Goal: Transaction & Acquisition: Purchase product/service

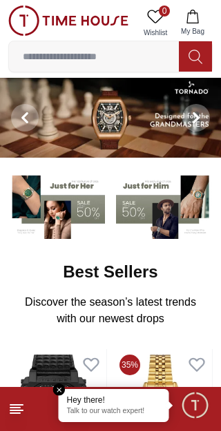
click at [27, 21] on img at bounding box center [68, 21] width 120 height 30
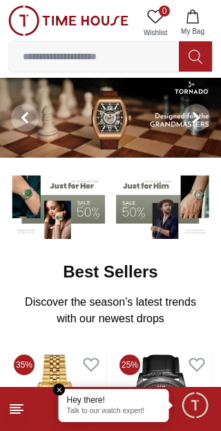
click at [33, 20] on img at bounding box center [68, 21] width 120 height 30
click at [18, 407] on icon at bounding box center [16, 409] width 17 height 17
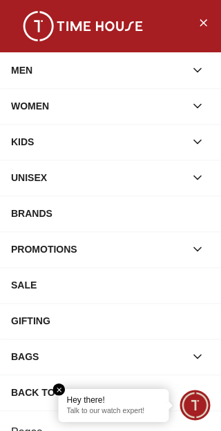
click at [39, 288] on div "SALE" at bounding box center [110, 285] width 199 height 25
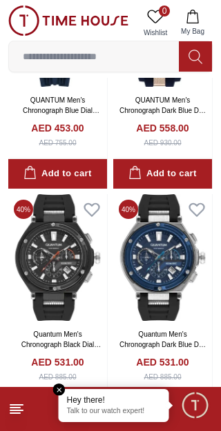
scroll to position [742, 0]
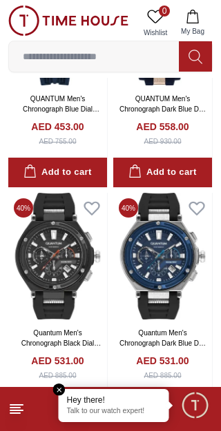
click at [71, 391] on div "Hey there! Talk to our watch expert!" at bounding box center [114, 405] width 110 height 33
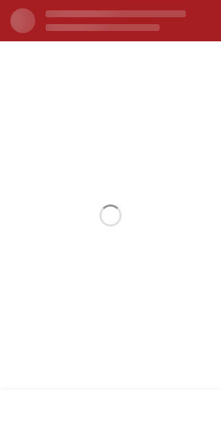
scroll to position [0, 0]
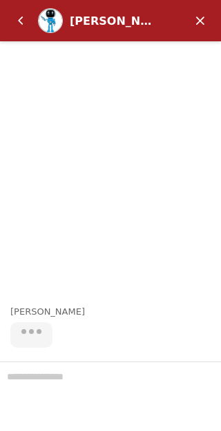
click at [205, 21] on em "Minimize" at bounding box center [200, 21] width 28 height 28
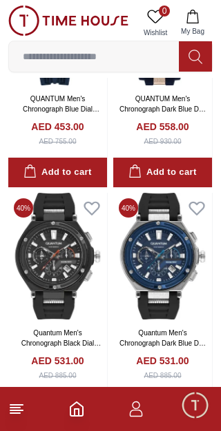
click at [17, 408] on line at bounding box center [15, 408] width 10 height 0
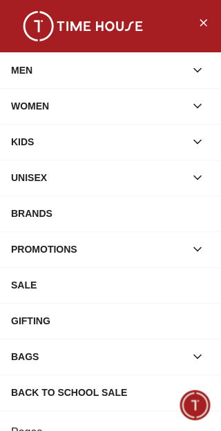
click at [43, 285] on div "SALE" at bounding box center [110, 285] width 199 height 25
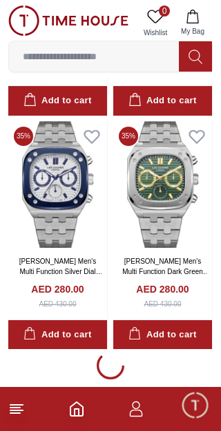
scroll to position [2219, 0]
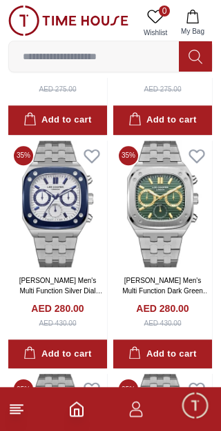
scroll to position [2194, 0]
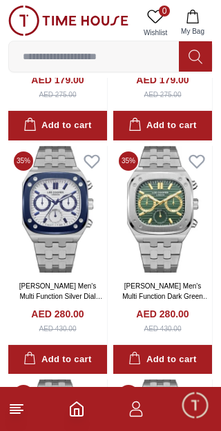
click at [73, 221] on img at bounding box center [57, 209] width 99 height 127
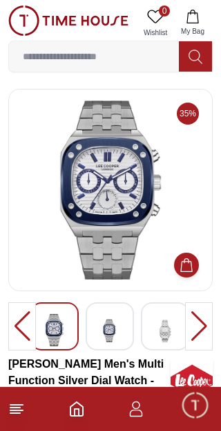
click at [203, 327] on div at bounding box center [199, 327] width 28 height 48
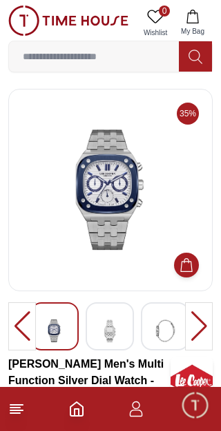
click at [200, 330] on div at bounding box center [199, 327] width 28 height 48
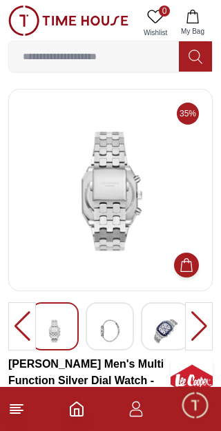
click at [199, 329] on div at bounding box center [199, 327] width 28 height 48
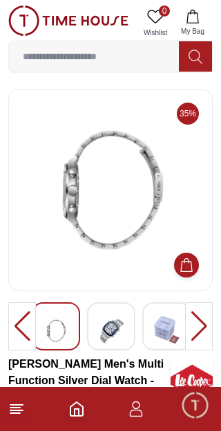
click at [204, 329] on div at bounding box center [199, 327] width 28 height 48
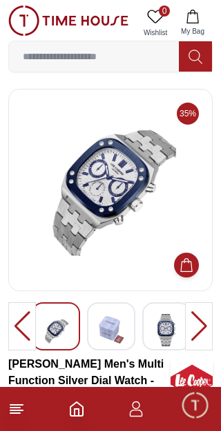
click at [200, 328] on div at bounding box center [199, 327] width 28 height 48
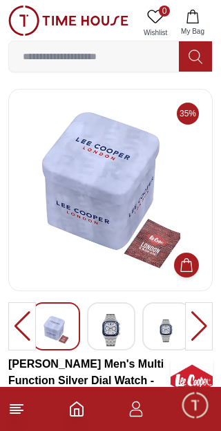
click at [26, 328] on div at bounding box center [22, 327] width 28 height 48
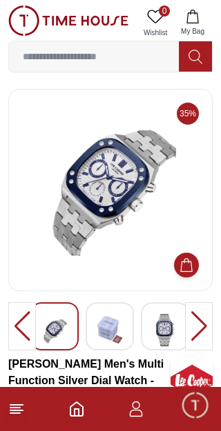
click at [23, 327] on div at bounding box center [22, 327] width 28 height 48
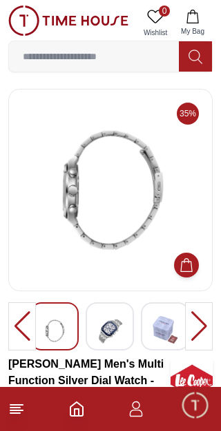
click at [26, 334] on div at bounding box center [22, 327] width 28 height 48
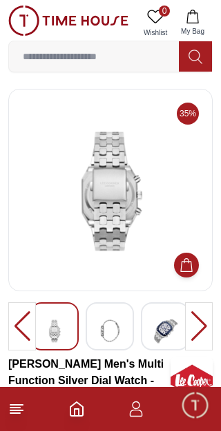
click at [17, 346] on div at bounding box center [22, 327] width 28 height 48
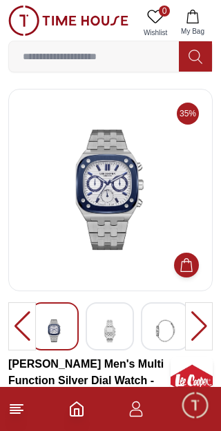
click at [20, 338] on div at bounding box center [22, 327] width 28 height 48
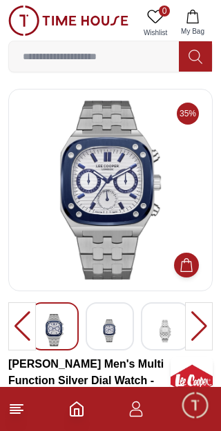
click at [23, 323] on div at bounding box center [22, 327] width 28 height 48
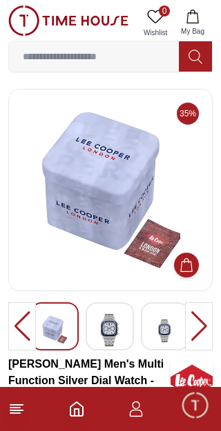
click at [21, 323] on div at bounding box center [22, 327] width 28 height 48
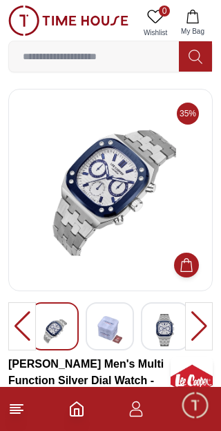
click at [19, 408] on line at bounding box center [15, 408] width 10 height 0
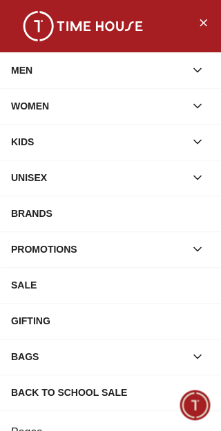
click at [111, 79] on div "MEN" at bounding box center [98, 70] width 174 height 25
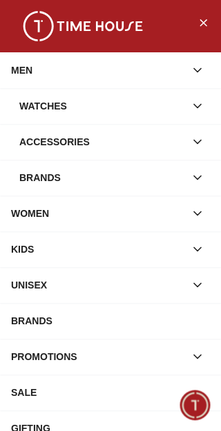
click at [97, 103] on div "Watches" at bounding box center [101, 106] width 165 height 25
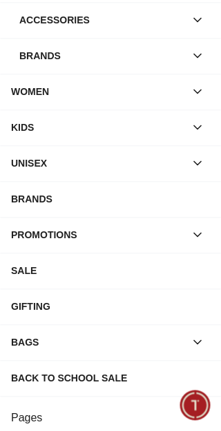
scroll to position [485, 0]
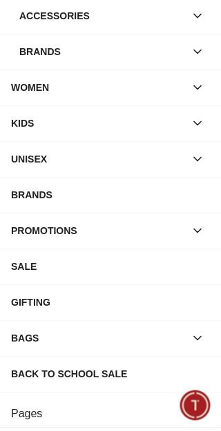
click at [57, 270] on div "SALE" at bounding box center [110, 266] width 199 height 25
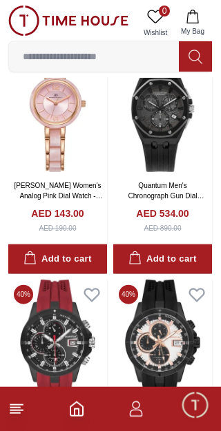
scroll to position [188, 0]
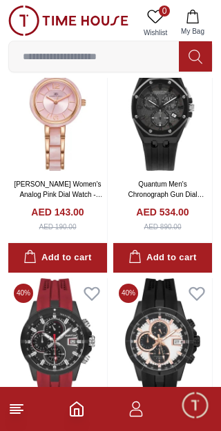
click at [159, 129] on img at bounding box center [162, 107] width 99 height 127
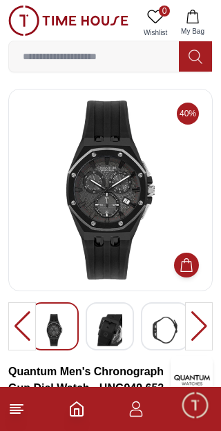
click at [32, 16] on img at bounding box center [68, 21] width 120 height 30
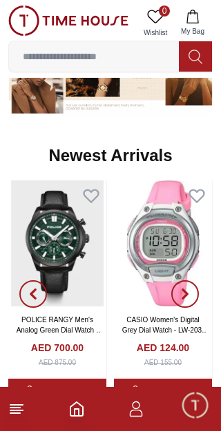
scroll to position [571, 0]
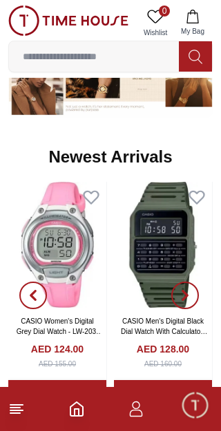
click at [84, 413] on icon "Home" at bounding box center [76, 409] width 17 height 17
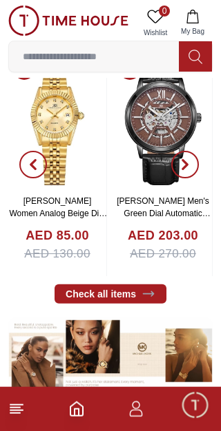
scroll to position [296, 0]
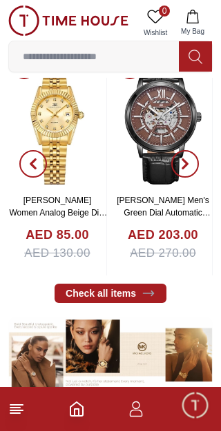
click at [139, 401] on icon "button" at bounding box center [136, 409] width 17 height 17
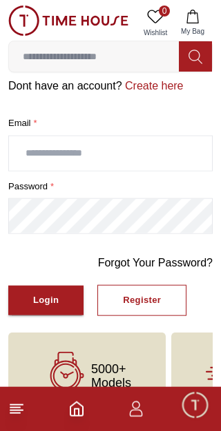
scroll to position [81, 0]
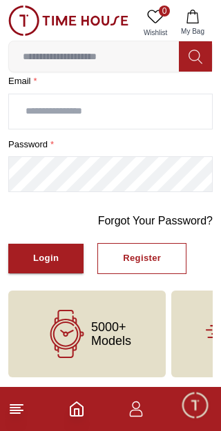
click at [135, 254] on div "Register" at bounding box center [142, 259] width 38 height 16
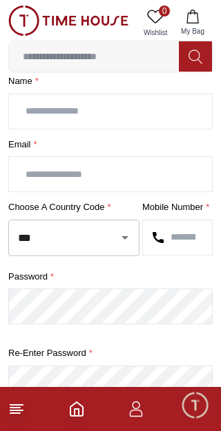
click at [119, 236] on icon "Open" at bounding box center [124, 238] width 17 height 17
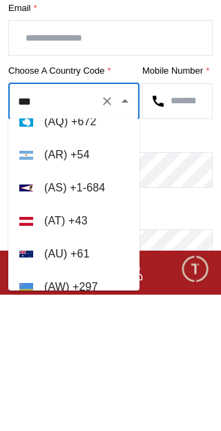
click at [81, 226] on input "***" at bounding box center [54, 238] width 80 height 24
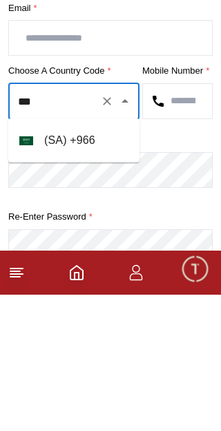
click at [76, 261] on li "( [GEOGRAPHIC_DATA] ) + 966" at bounding box center [73, 277] width 131 height 33
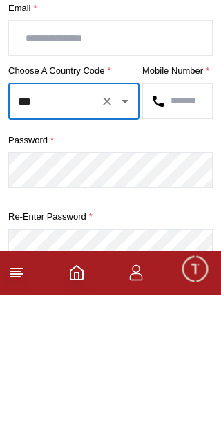
type input "***"
click at [182, 221] on input "text" at bounding box center [177, 238] width 69 height 34
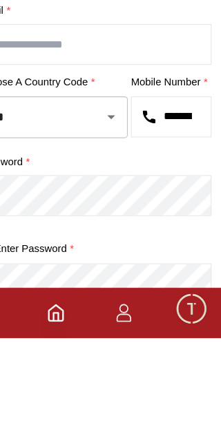
type input "**********"
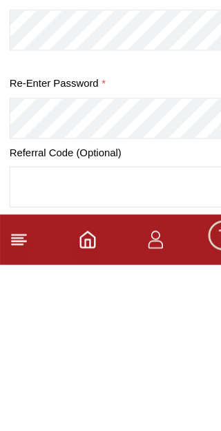
scroll to position [307, 0]
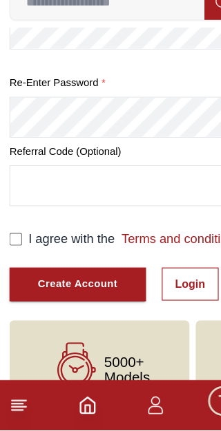
click at [85, 296] on div "Create Account" at bounding box center [68, 304] width 70 height 16
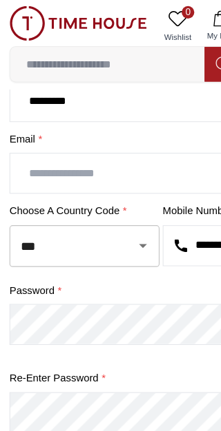
type input "********"
click at [102, 148] on input "text" at bounding box center [110, 151] width 203 height 34
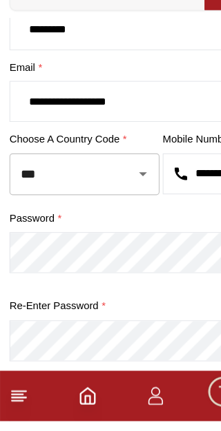
click at [55, 134] on input "**********" at bounding box center [110, 151] width 203 height 34
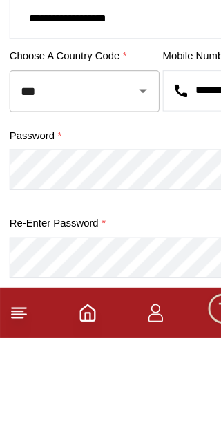
type input "**********"
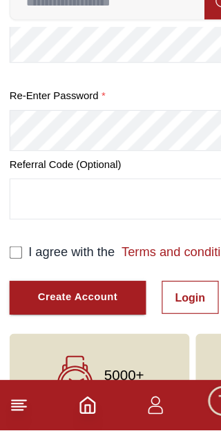
scroll to position [297, 0]
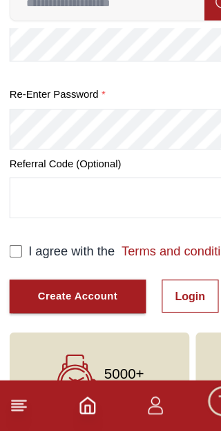
click at [85, 306] on div "Create Account" at bounding box center [68, 314] width 70 height 16
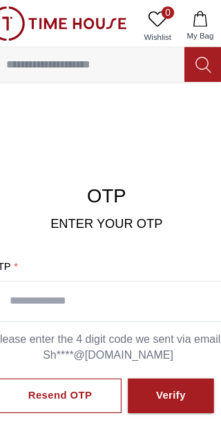
click at [61, 340] on div "Resend OTP" at bounding box center [70, 347] width 56 height 16
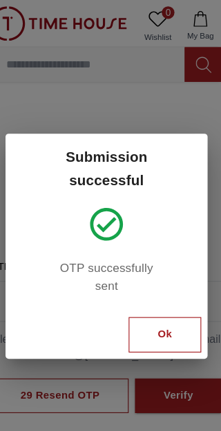
click at [136, 295] on button "Ok" at bounding box center [161, 293] width 63 height 31
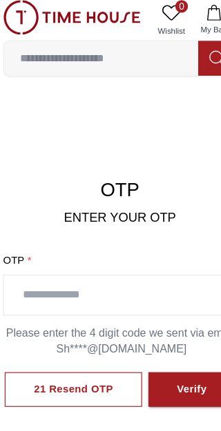
click at [79, 254] on input "text" at bounding box center [110, 264] width 203 height 34
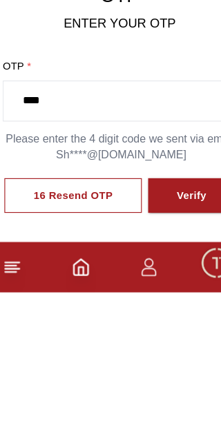
type input "****"
click at [163, 339] on div "Verify" at bounding box center [173, 347] width 26 height 16
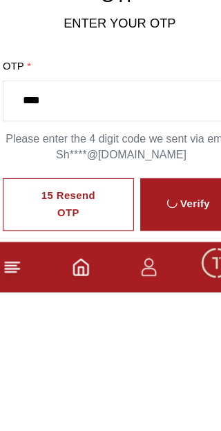
scroll to position [121, 0]
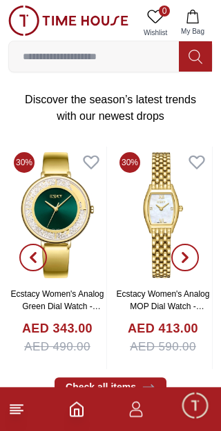
scroll to position [202, 0]
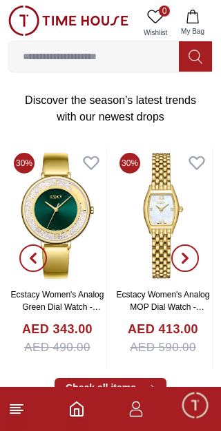
click at [24, 405] on icon at bounding box center [16, 409] width 17 height 17
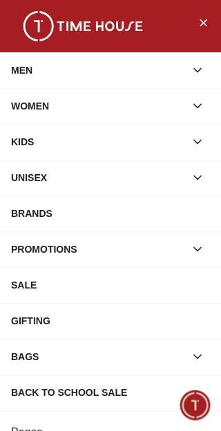
click at [45, 279] on div "SALE" at bounding box center [110, 285] width 199 height 25
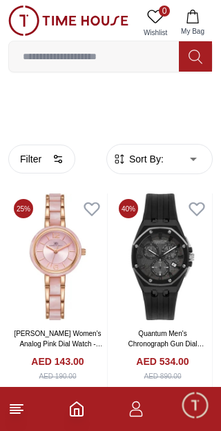
scroll to position [32, 0]
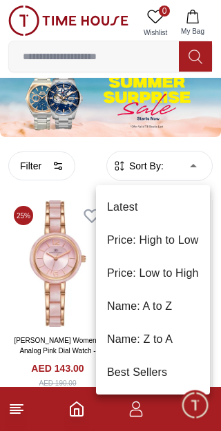
click at [175, 273] on li "Price: Low to High" at bounding box center [153, 273] width 114 height 33
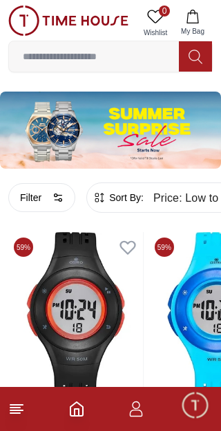
click at [19, 408] on line at bounding box center [15, 408] width 10 height 0
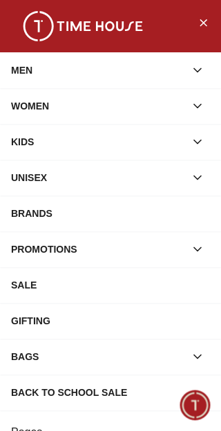
click at [80, 252] on div "PROMOTIONS" at bounding box center [98, 249] width 174 height 25
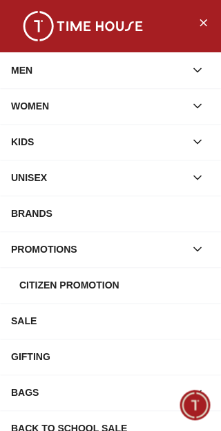
click at [87, 287] on div "Citizen Promotion" at bounding box center [114, 285] width 190 height 25
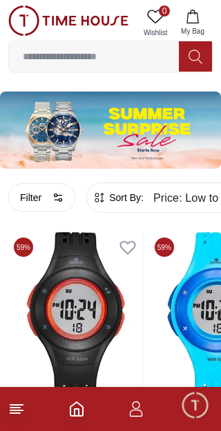
type input "******"
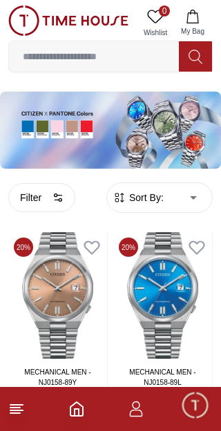
click at [15, 408] on line at bounding box center [15, 408] width 10 height 0
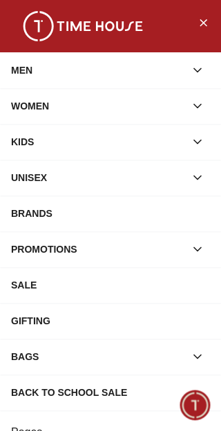
click at [201, 26] on icon "Close Menu" at bounding box center [202, 22] width 11 height 17
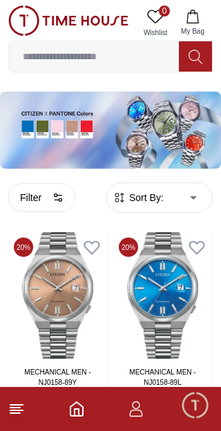
scroll to position [1, 0]
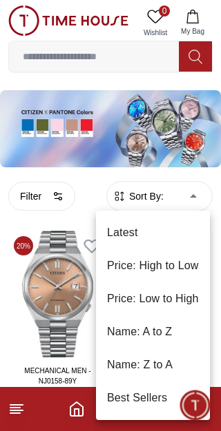
click at [42, 200] on div at bounding box center [110, 215] width 221 height 431
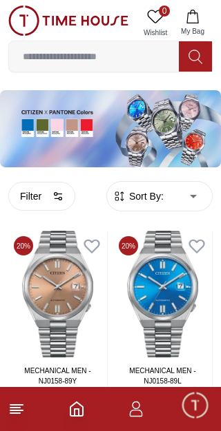
click at [45, 199] on button "Filter" at bounding box center [41, 196] width 67 height 29
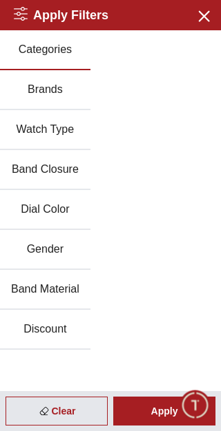
click at [48, 92] on button "Brands" at bounding box center [45, 90] width 90 height 40
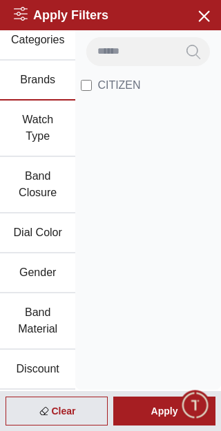
scroll to position [10, 0]
click at [192, 17] on button "Close menu" at bounding box center [203, 15] width 22 height 22
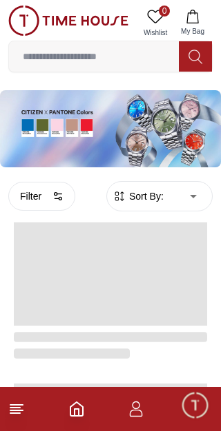
click at [70, 409] on icon "Home" at bounding box center [76, 410] width 12 height 14
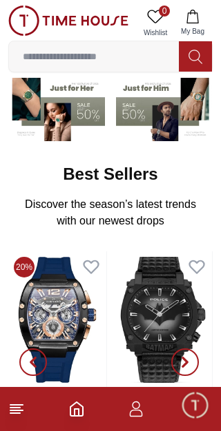
scroll to position [104, 0]
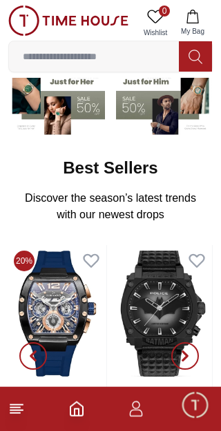
click at [17, 412] on icon at bounding box center [16, 409] width 17 height 17
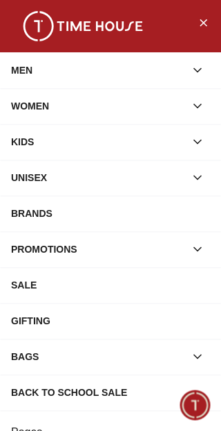
scroll to position [0, 0]
click at [107, 68] on div "MEN" at bounding box center [98, 70] width 174 height 25
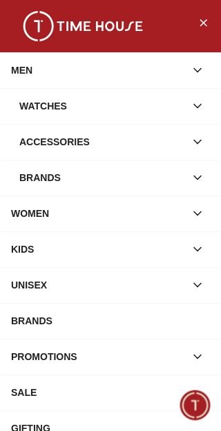
click at [57, 106] on div "Watches" at bounding box center [101, 106] width 165 height 25
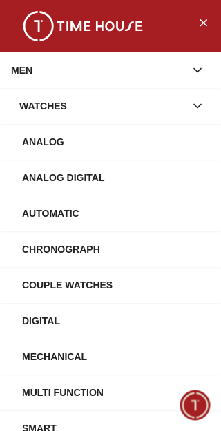
click at [55, 107] on div "Watches" at bounding box center [101, 106] width 165 height 25
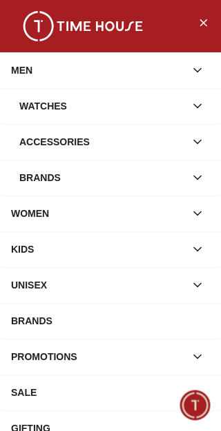
click at [199, 110] on icon "button" at bounding box center [197, 106] width 14 height 14
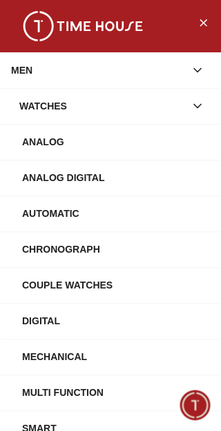
click at [51, 141] on div "Analog" at bounding box center [115, 142] width 187 height 25
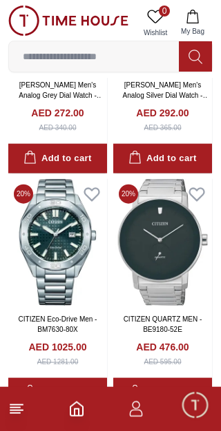
scroll to position [900, 0]
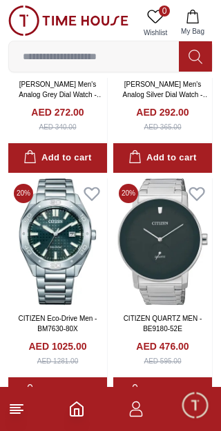
click at [60, 262] on img at bounding box center [57, 242] width 99 height 127
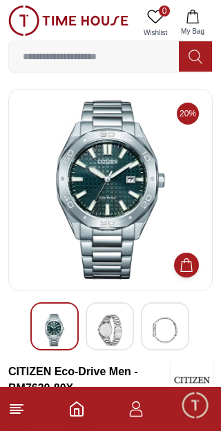
click at [196, 414] on span "Minimize live chat window" at bounding box center [194, 405] width 40 height 40
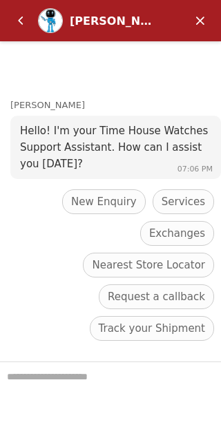
click at [201, 26] on em "Minimize" at bounding box center [200, 21] width 28 height 28
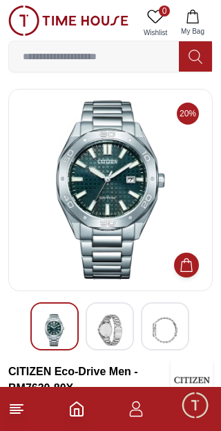
click at [22, 207] on img at bounding box center [110, 190] width 181 height 179
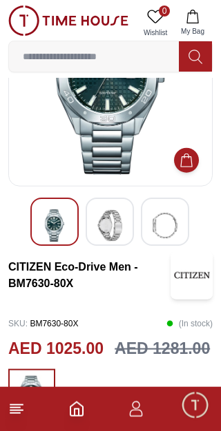
scroll to position [106, 0]
